Goal: Check status: Check status

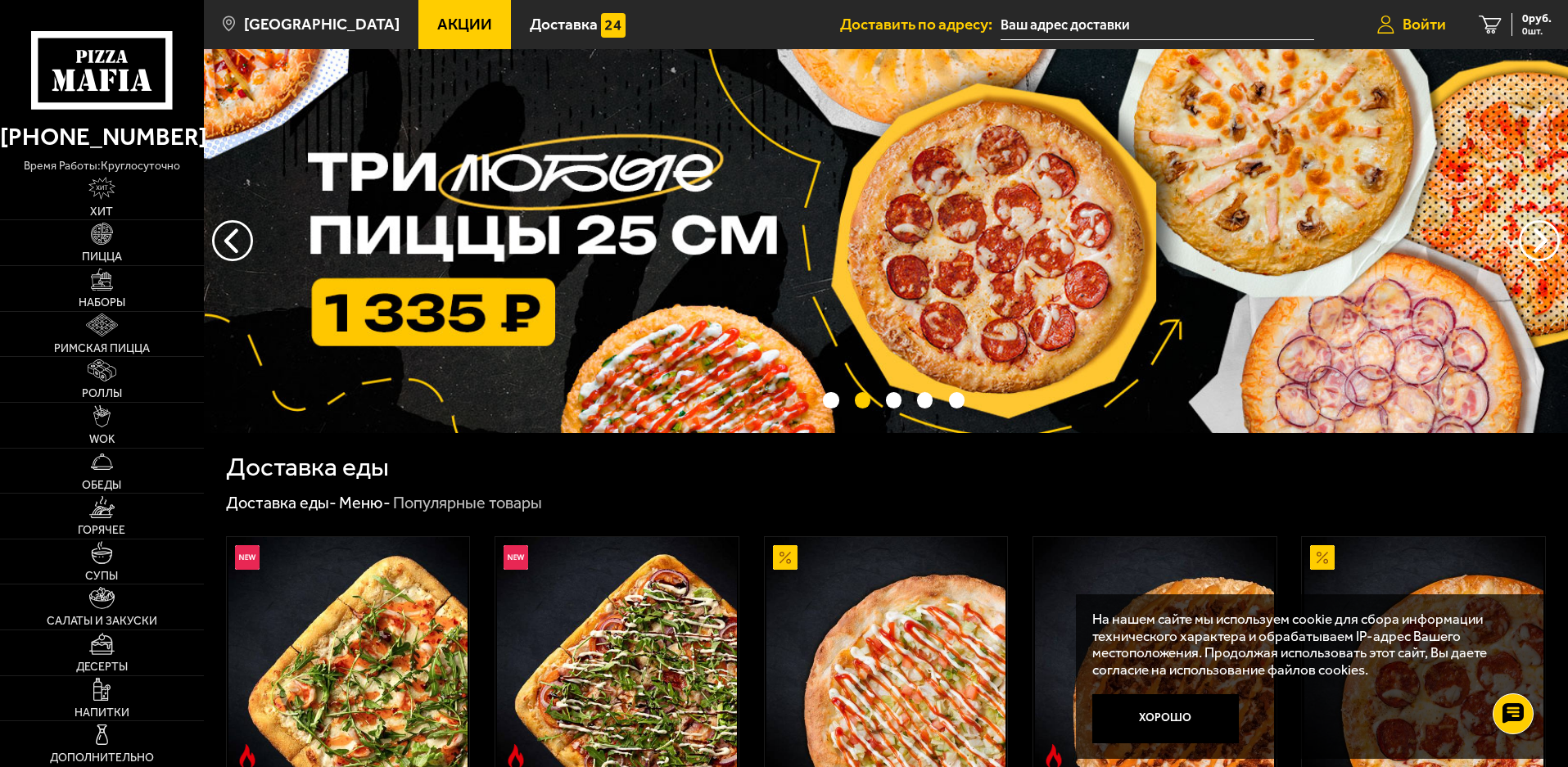
click at [1421, 21] on span "Войти" at bounding box center [1425, 24] width 44 height 16
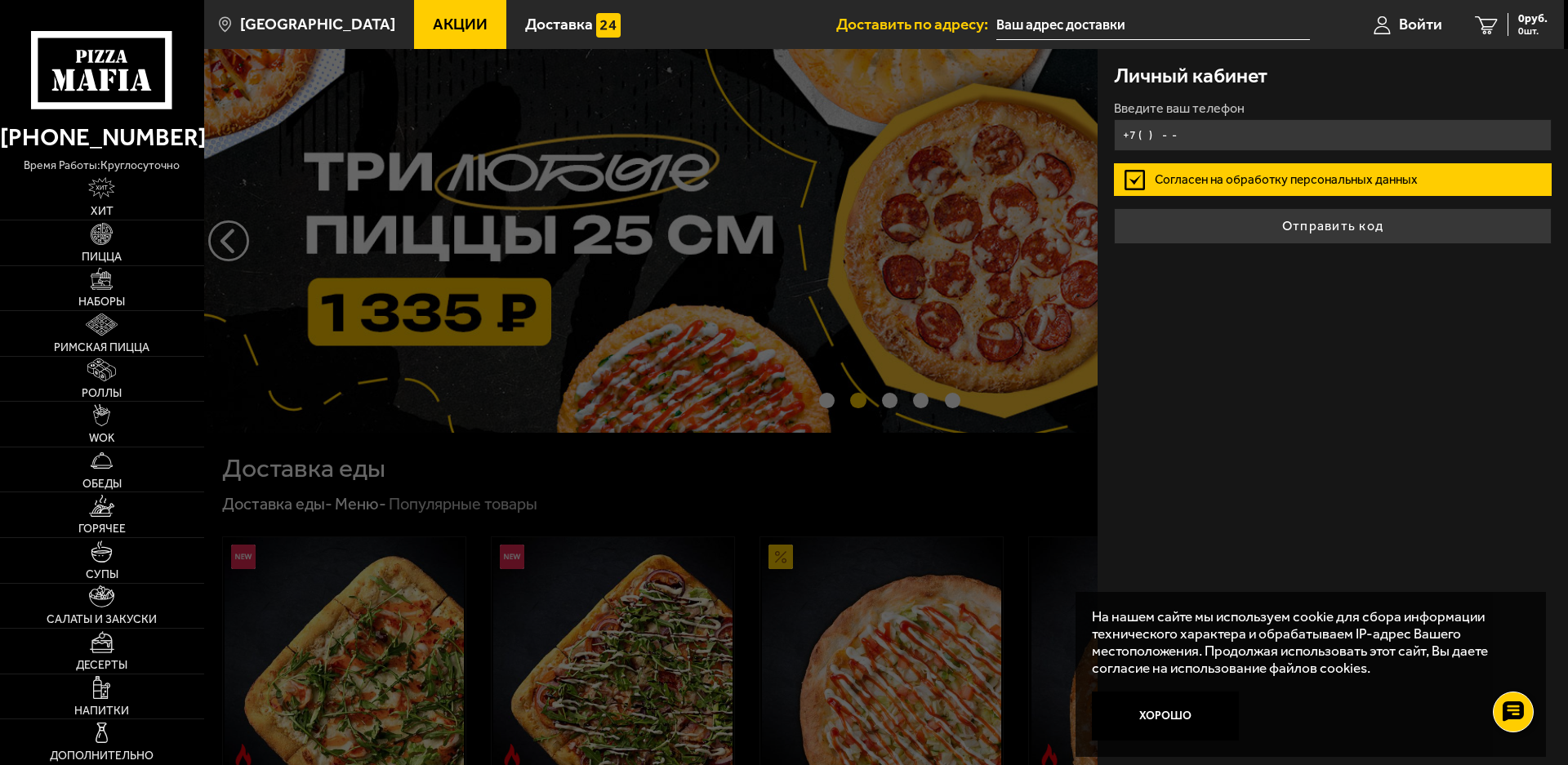
click at [1321, 135] on input "+7 ( ) - -" at bounding box center [1333, 135] width 438 height 32
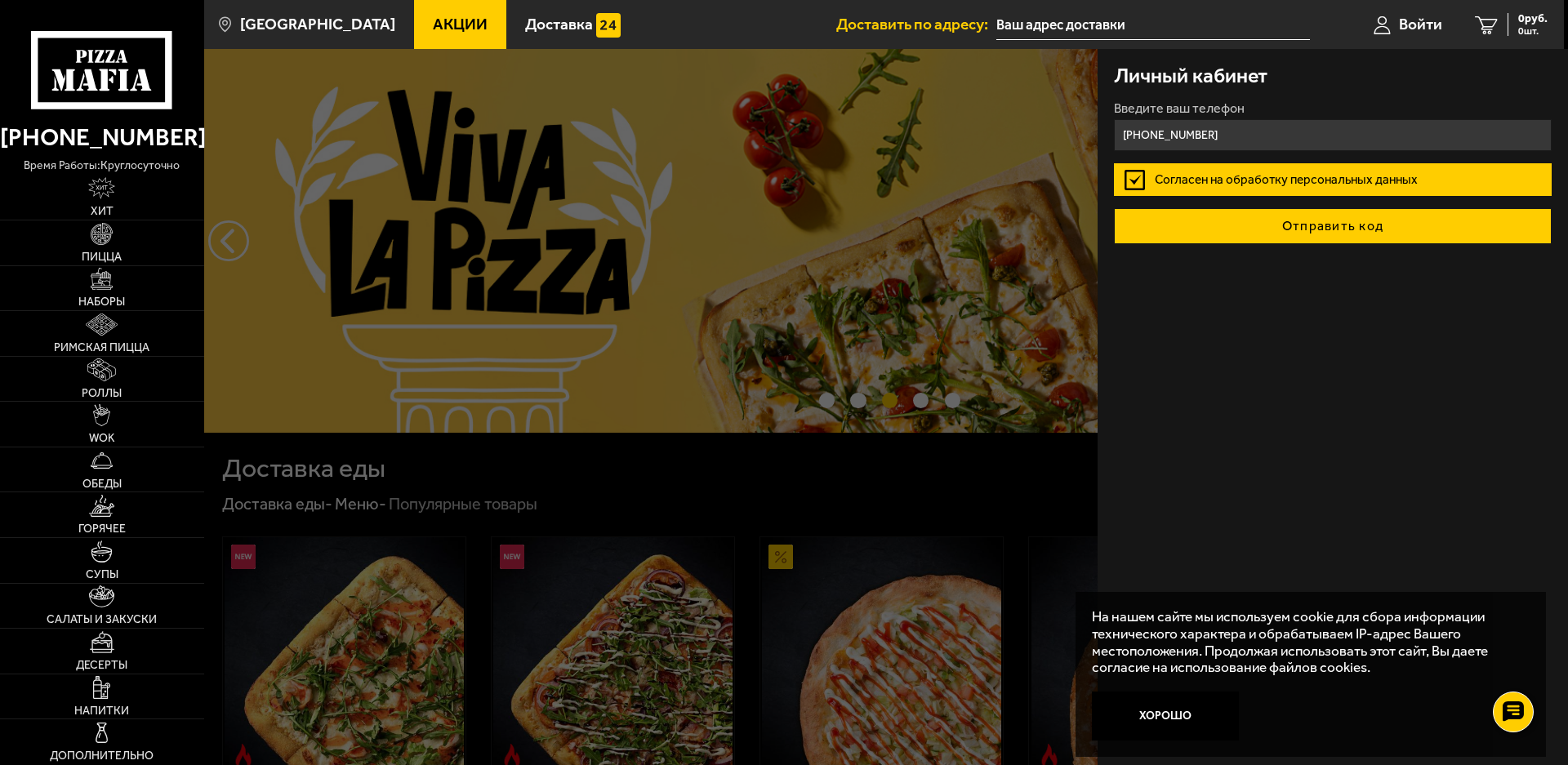
type input "[PHONE_NUMBER]"
click at [1337, 225] on button "Отправить код" at bounding box center [1333, 226] width 438 height 36
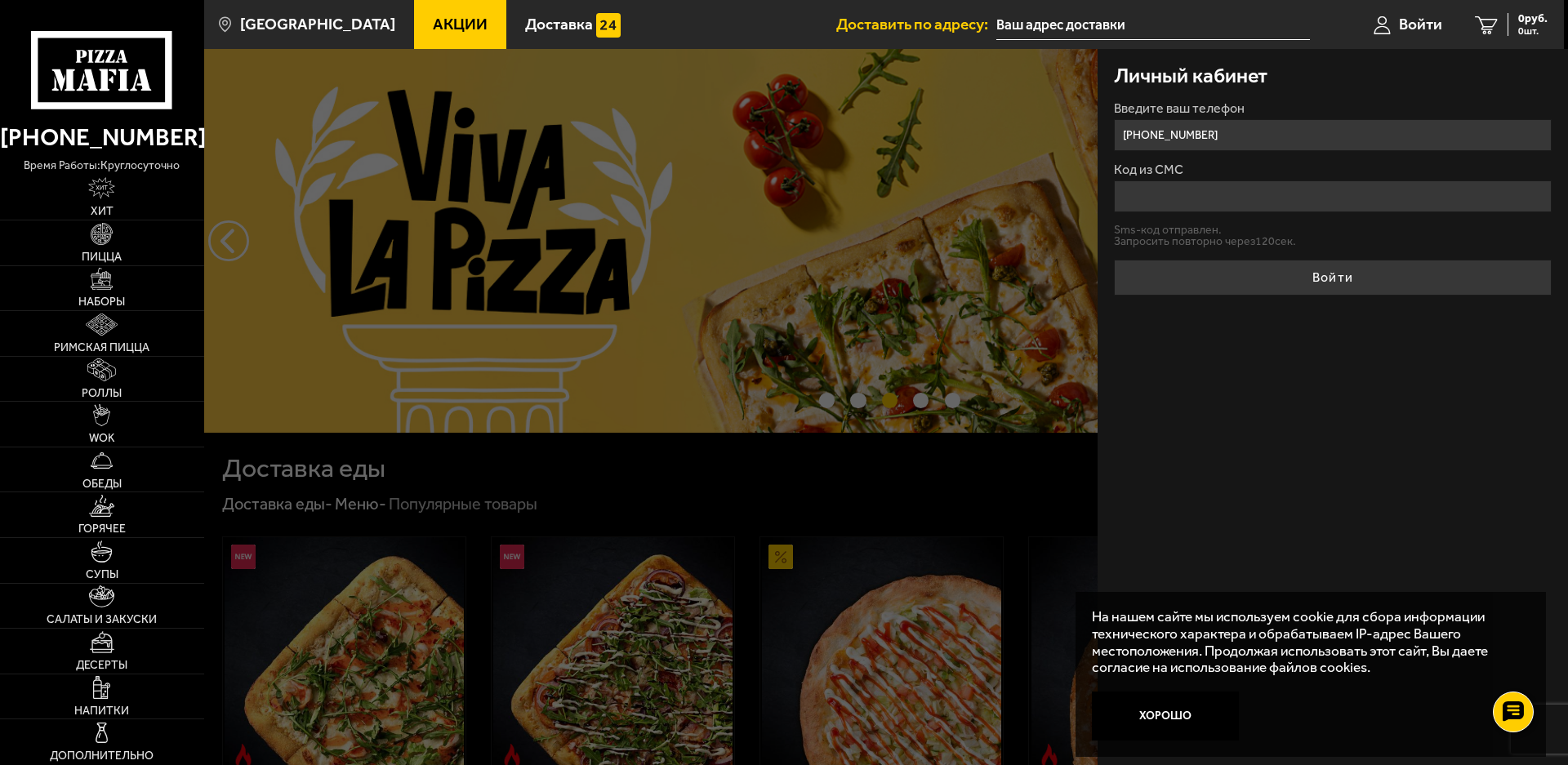
click at [1254, 207] on input "Код из СМС" at bounding box center [1333, 196] width 438 height 32
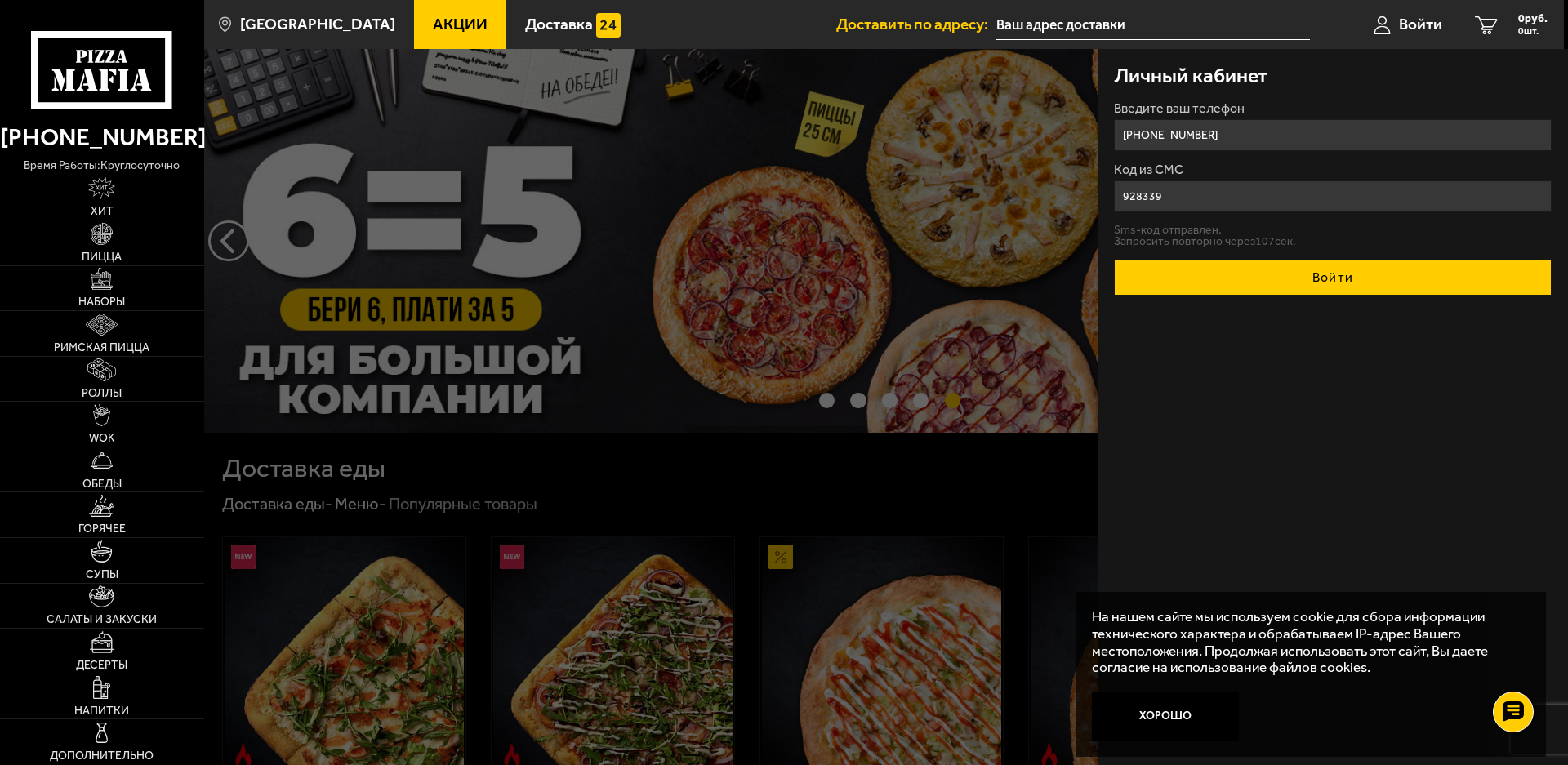
type input "928339"
click at [1276, 281] on button "Войти" at bounding box center [1333, 277] width 438 height 36
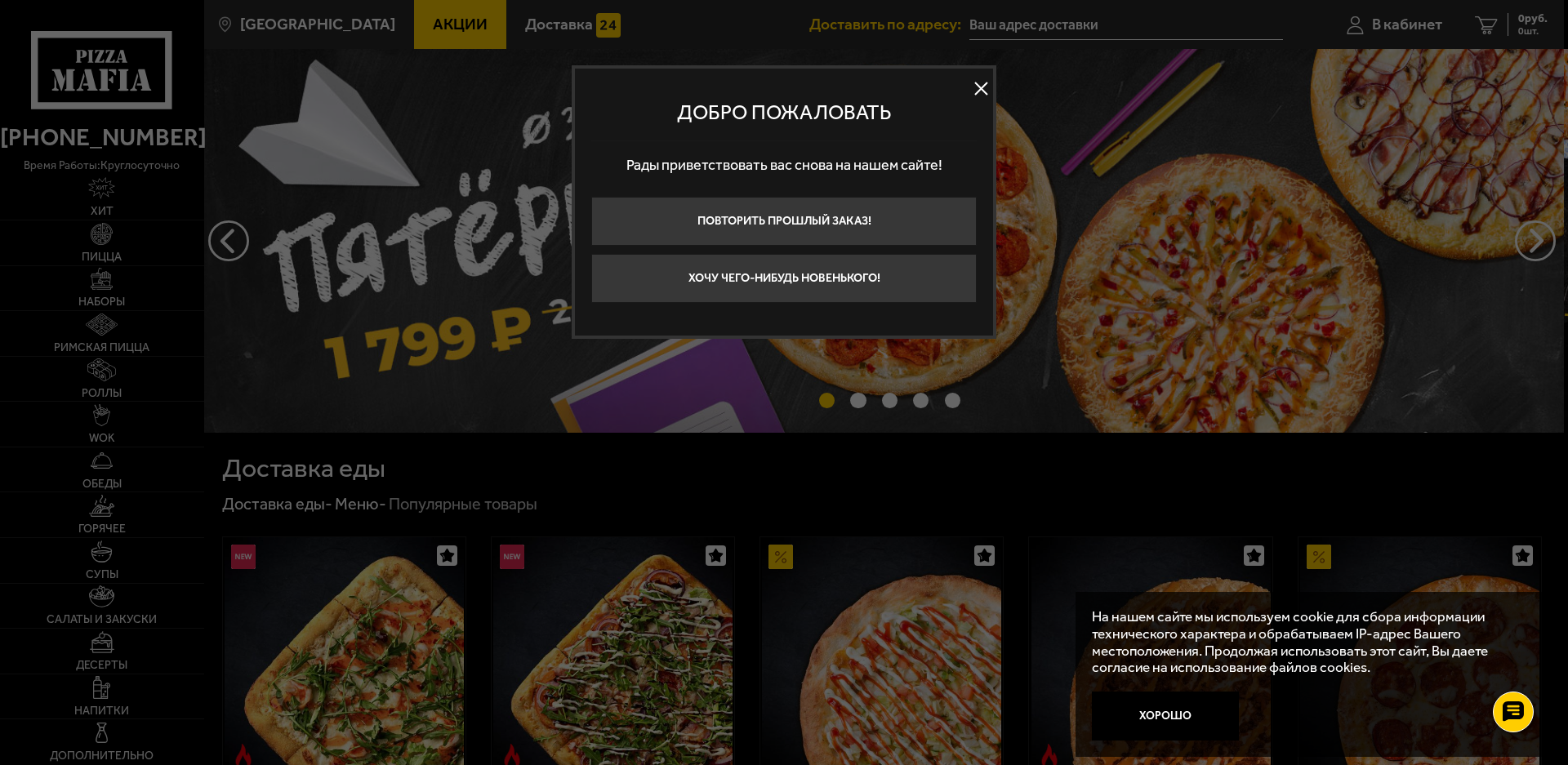
click at [980, 91] on button at bounding box center [981, 89] width 24 height 24
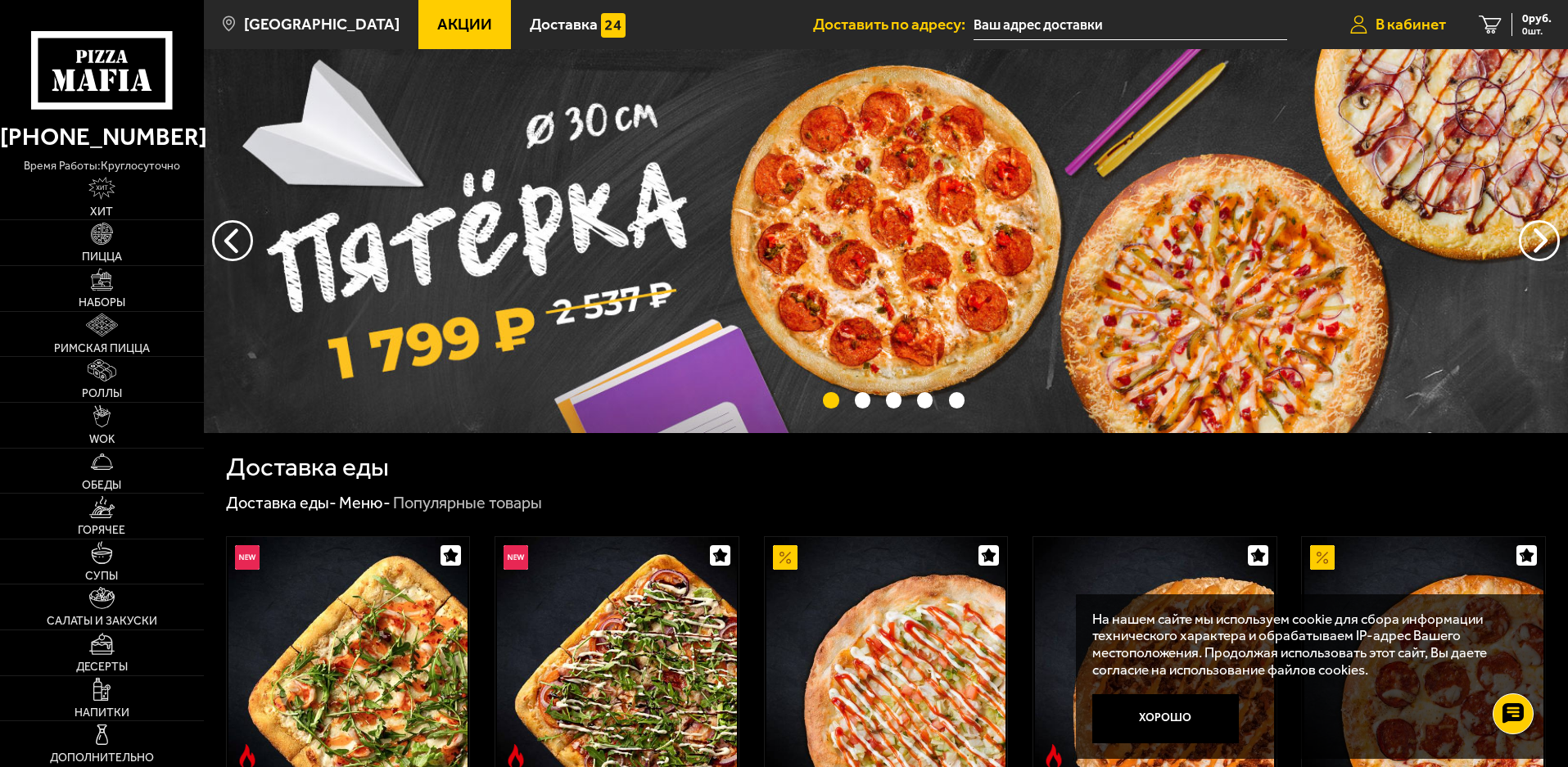
click at [1370, 32] on link "В кабинет" at bounding box center [1398, 24] width 128 height 49
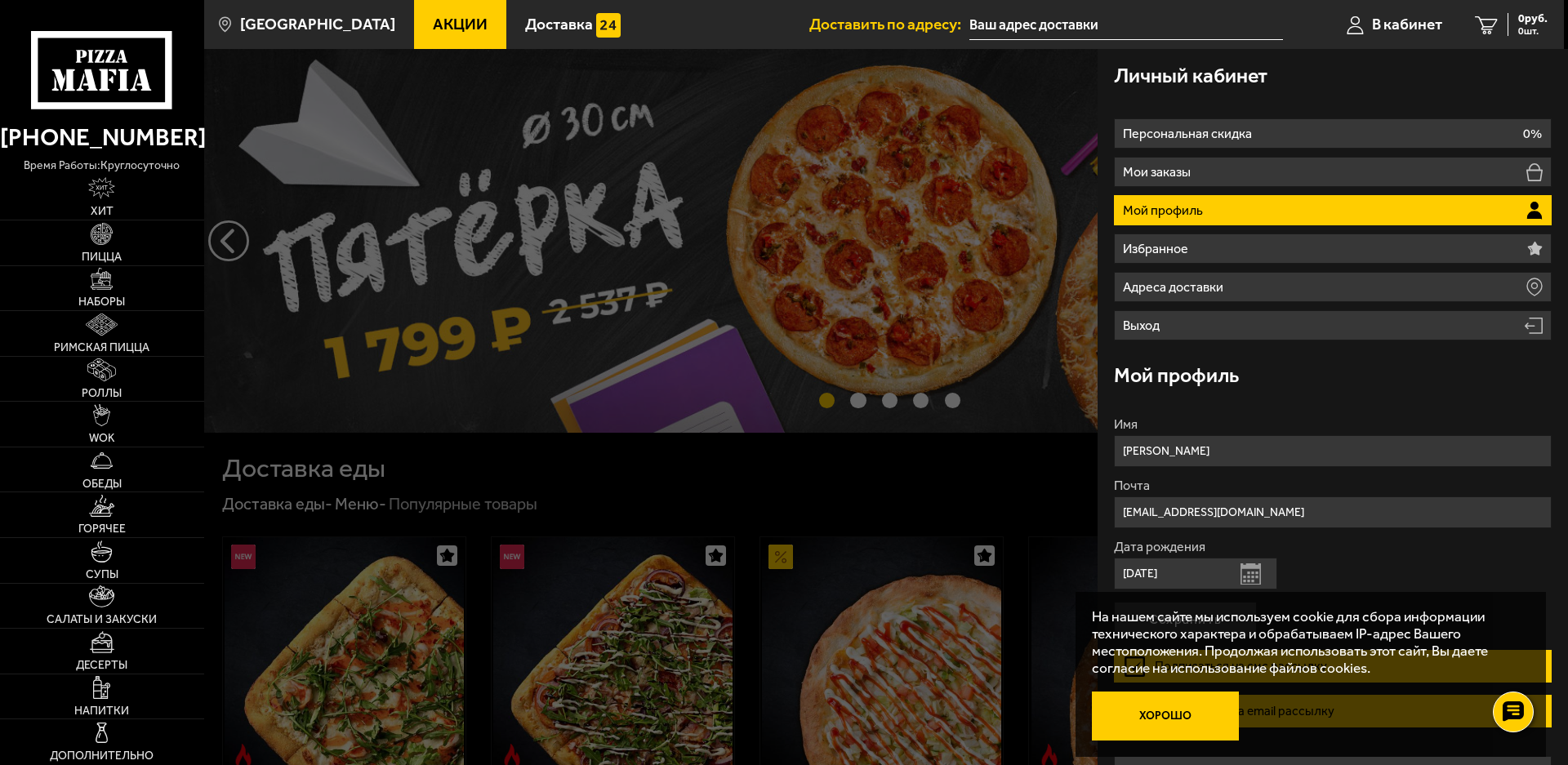
click at [1167, 721] on button "Хорошо" at bounding box center [1165, 716] width 147 height 49
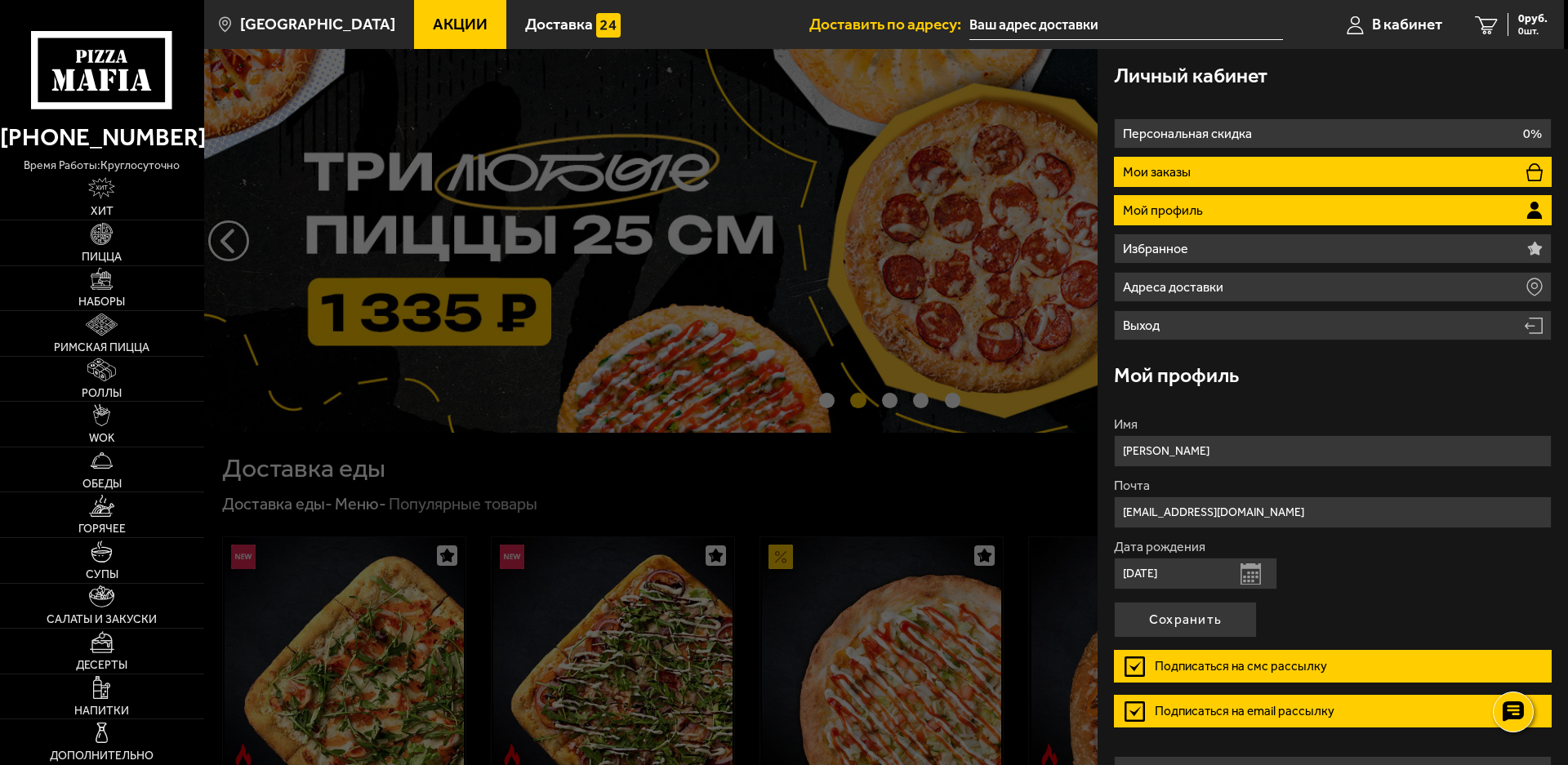
click at [1284, 168] on li "Мои заказы" at bounding box center [1333, 172] width 438 height 30
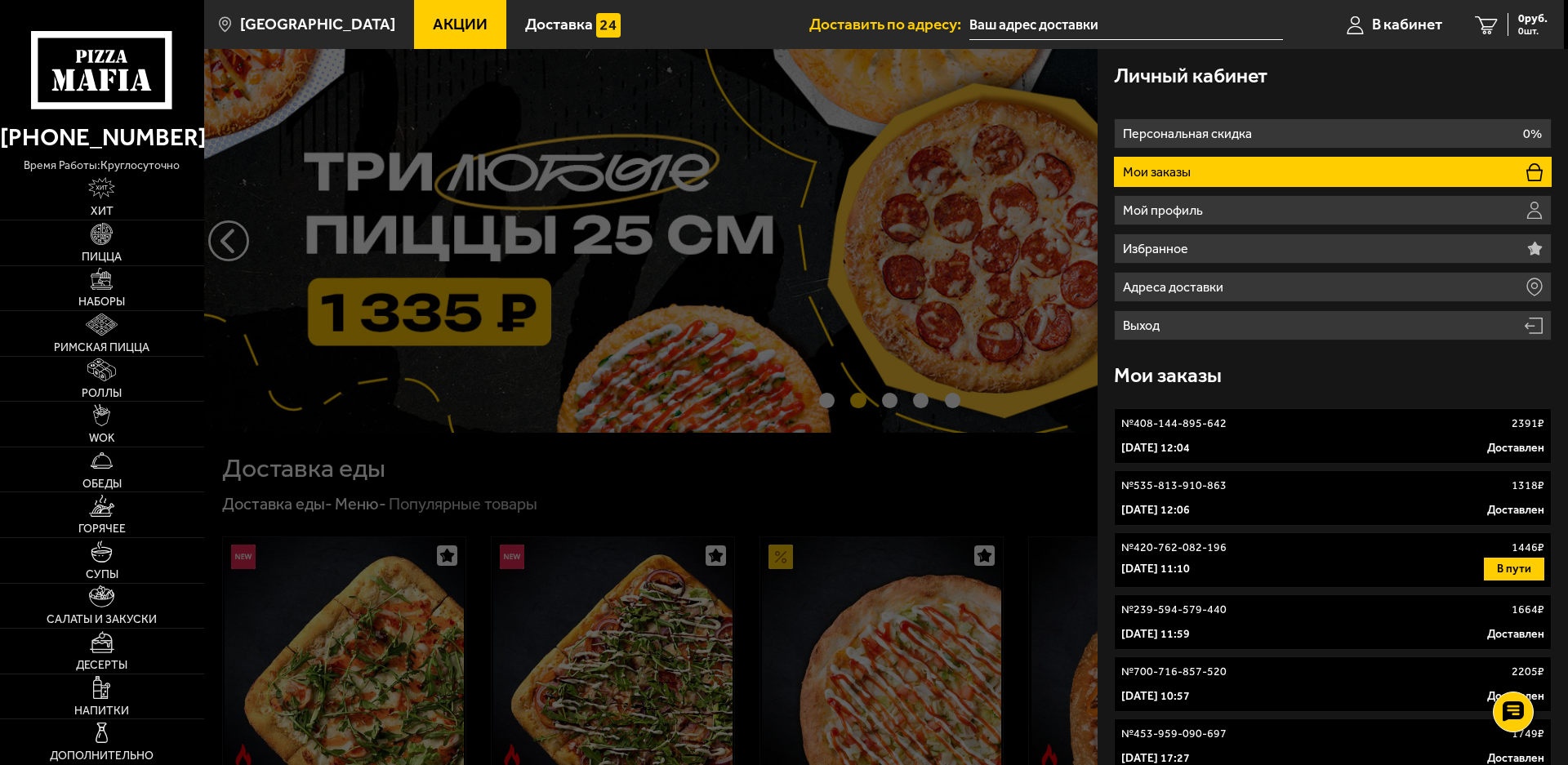
click at [1344, 445] on div "[DATE] 12:04 Доставлен" at bounding box center [1333, 448] width 423 height 17
